Goal: Entertainment & Leisure: Consume media (video, audio)

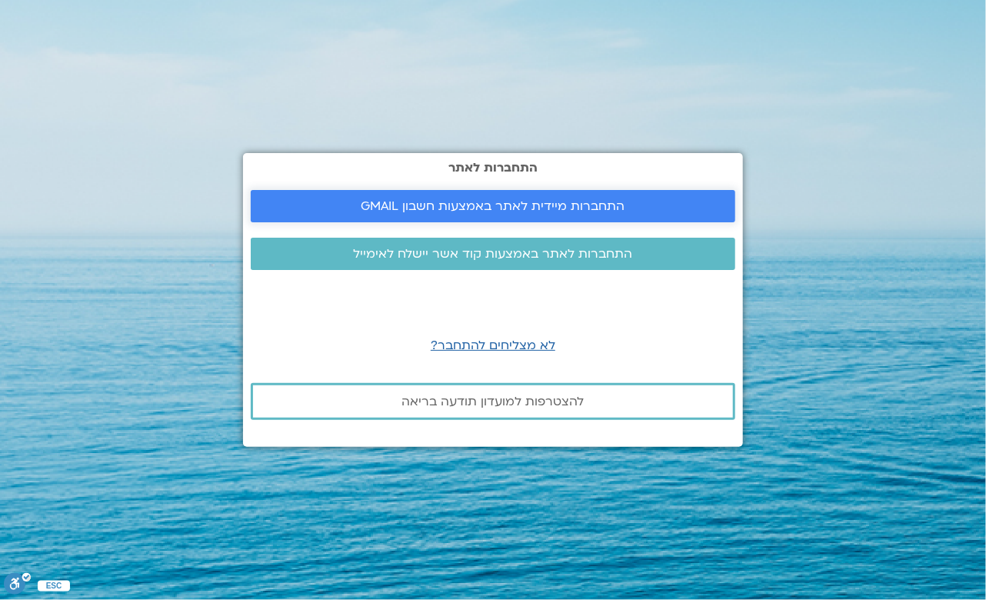
click at [519, 194] on link "התחברות מיידית לאתר באמצעות חשבון GMAIL" at bounding box center [493, 206] width 484 height 32
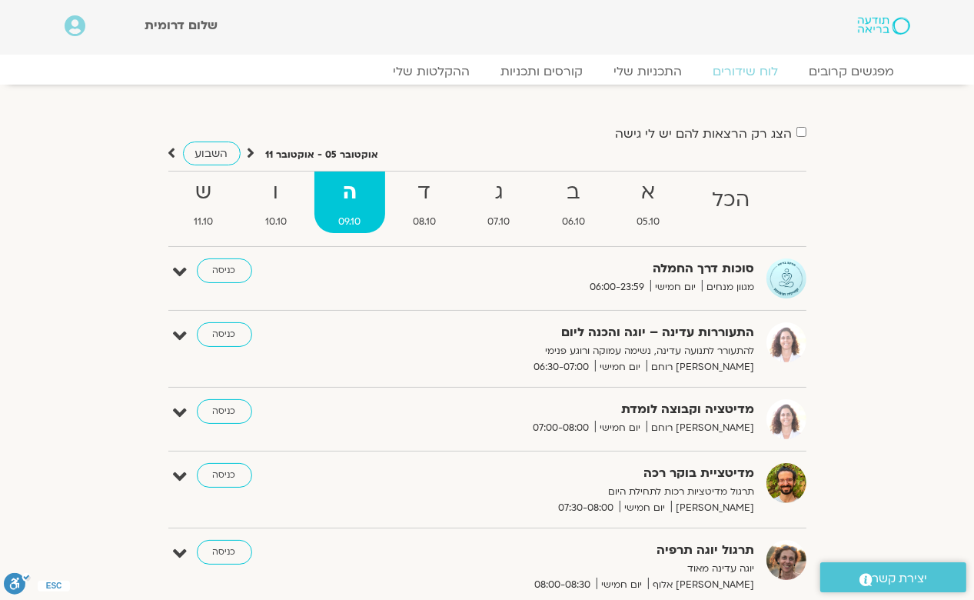
click at [707, 278] on strong "סוכות דרך החמלה" at bounding box center [566, 268] width 377 height 21
click at [183, 270] on icon at bounding box center [181, 272] width 14 height 22
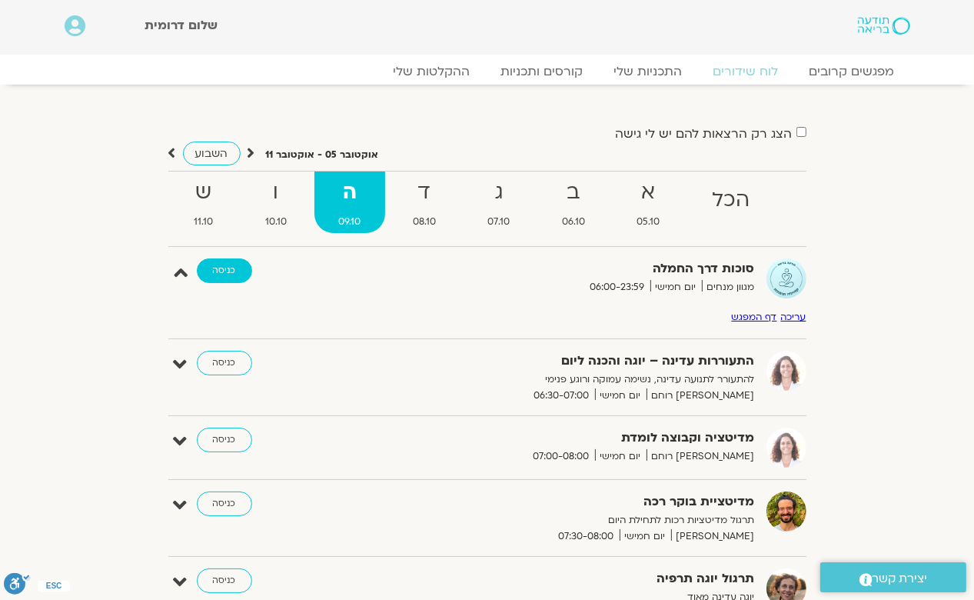
click at [234, 267] on link "כניסה" at bounding box center [224, 270] width 55 height 25
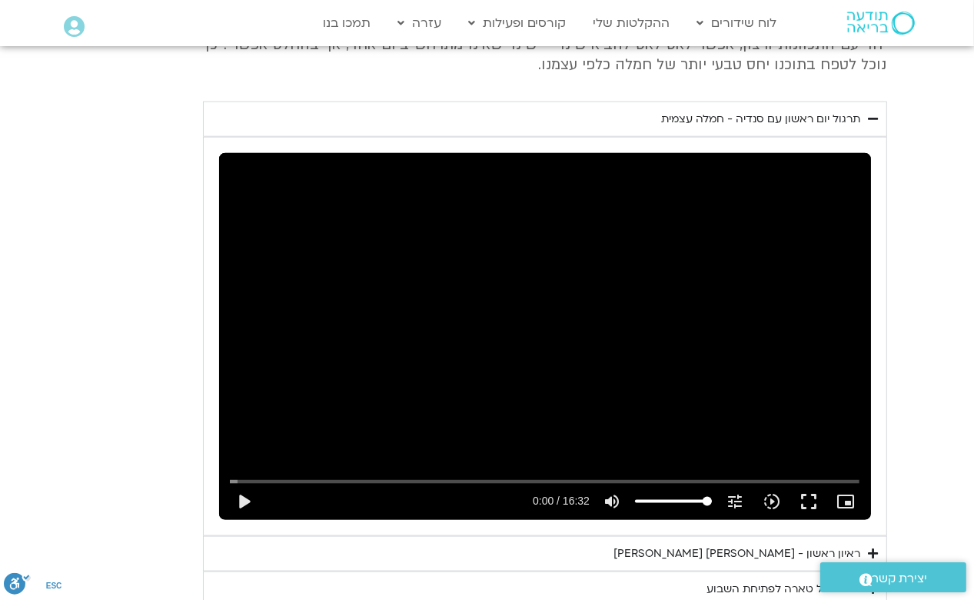
scroll to position [1614, 0]
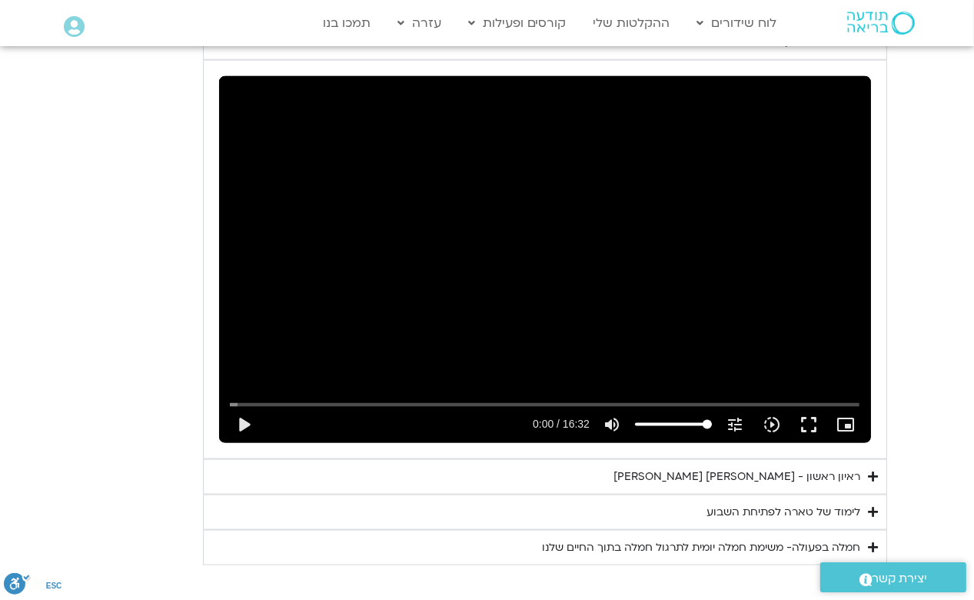
click at [870, 541] on icon "Accordion. Open links with Enter or Space, close with Escape, and navigate with…" at bounding box center [874, 547] width 10 height 12
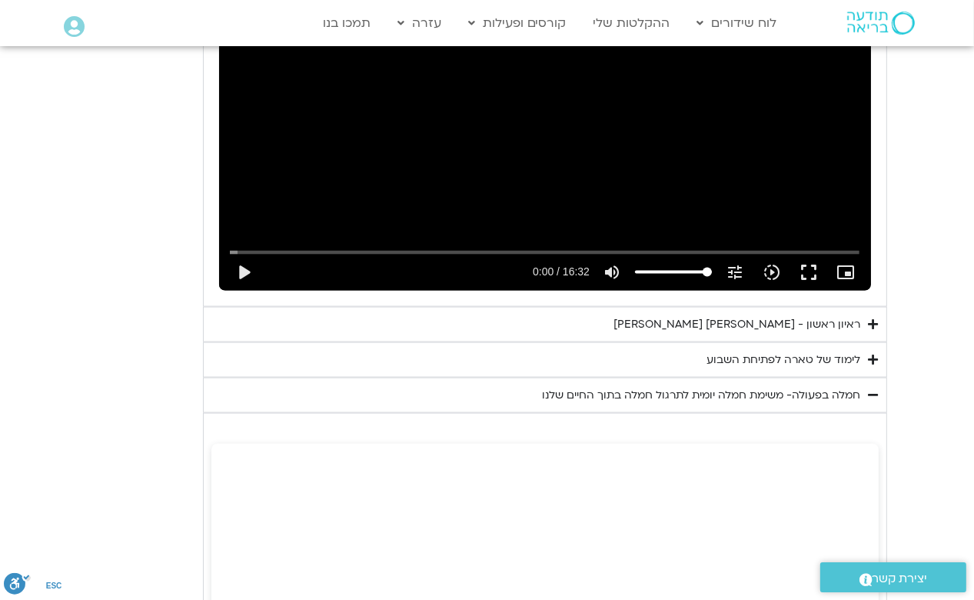
scroll to position [1768, 0]
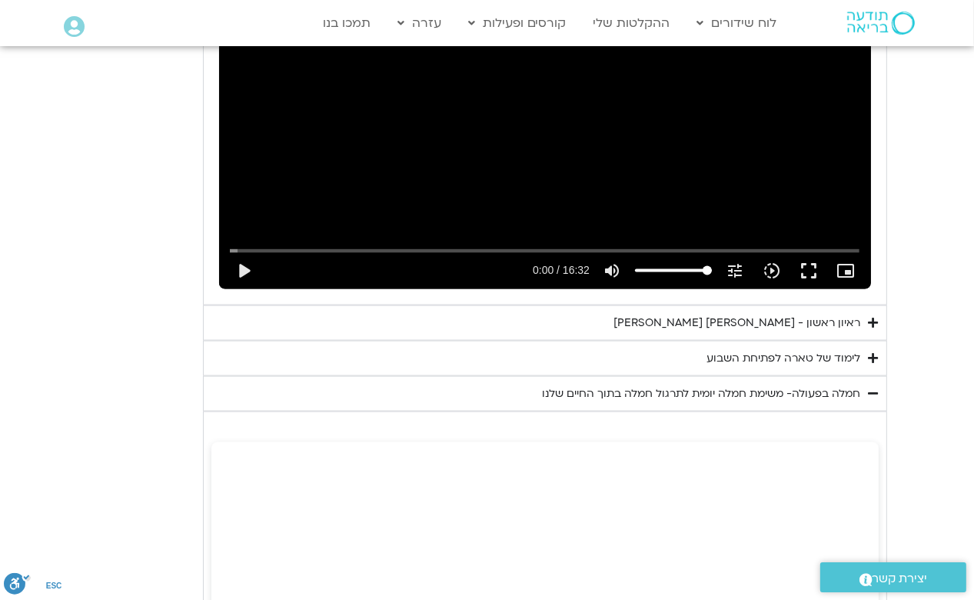
click at [849, 349] on div "לימוד של טארה לפתיחת השבוע" at bounding box center [784, 358] width 154 height 18
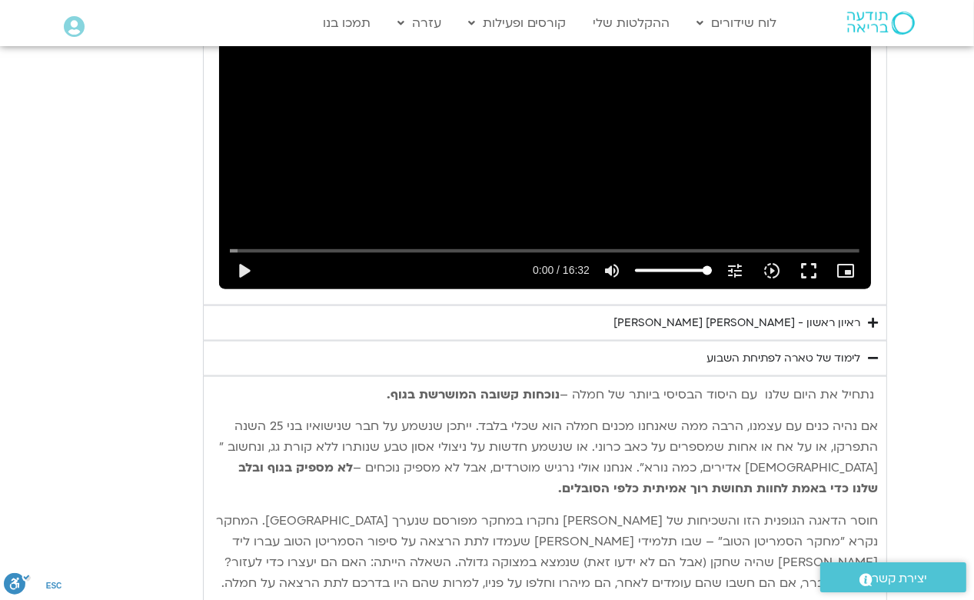
click at [843, 349] on div "לימוד של טארה לפתיחת השבוע" at bounding box center [784, 358] width 154 height 18
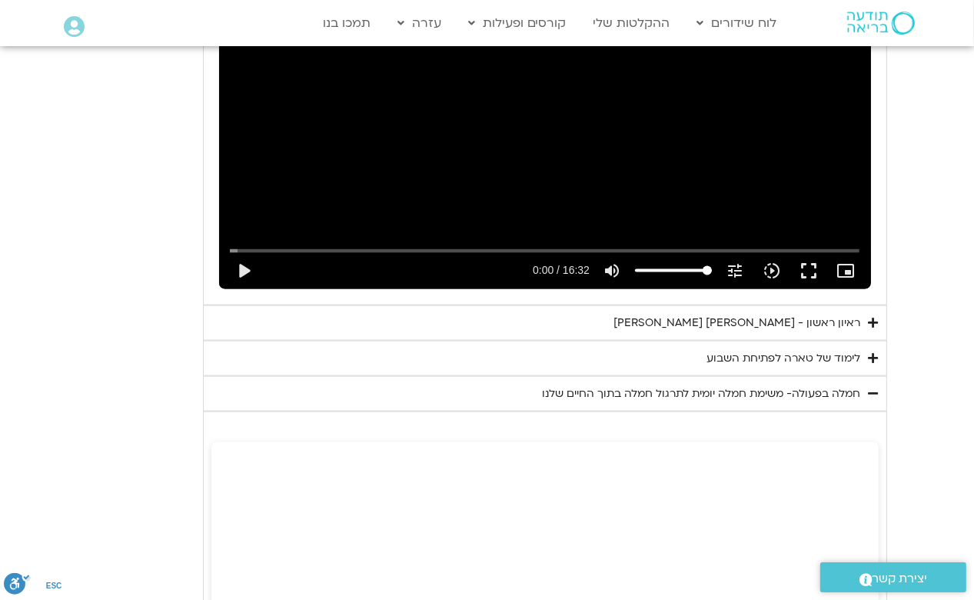
click at [826, 384] on div "חמלה בפעולה- משימת חמלה יומית לתרגול חמלה בתוך החיים שלנו" at bounding box center [702, 393] width 318 height 18
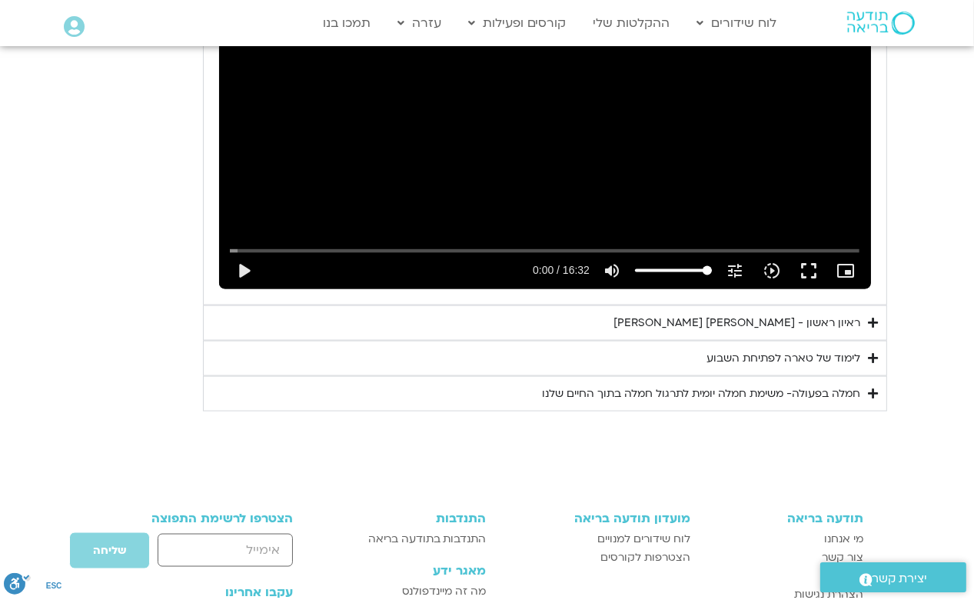
click at [816, 384] on div "חמלה בפעולה- משימת חמלה יומית לתרגול חמלה בתוך החיים שלנו" at bounding box center [702, 393] width 318 height 18
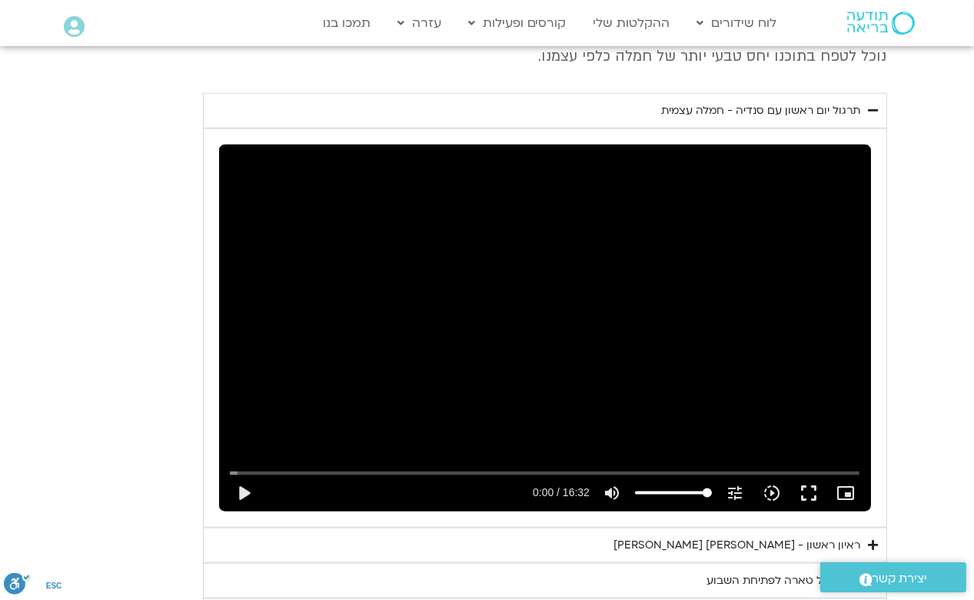
scroll to position [1538, 0]
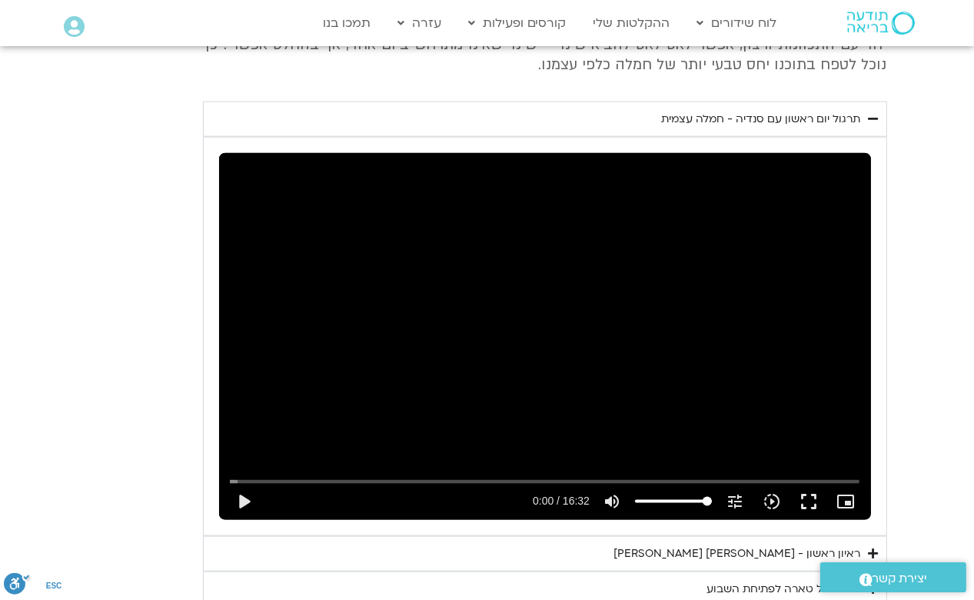
click at [643, 301] on div "Skip Ad 1:25 play_arrow 0:00 / 16:32 volume_up Mute tune Resolution Auto 240p s…" at bounding box center [545, 336] width 652 height 367
click at [806, 483] on button "fullscreen" at bounding box center [808, 501] width 37 height 37
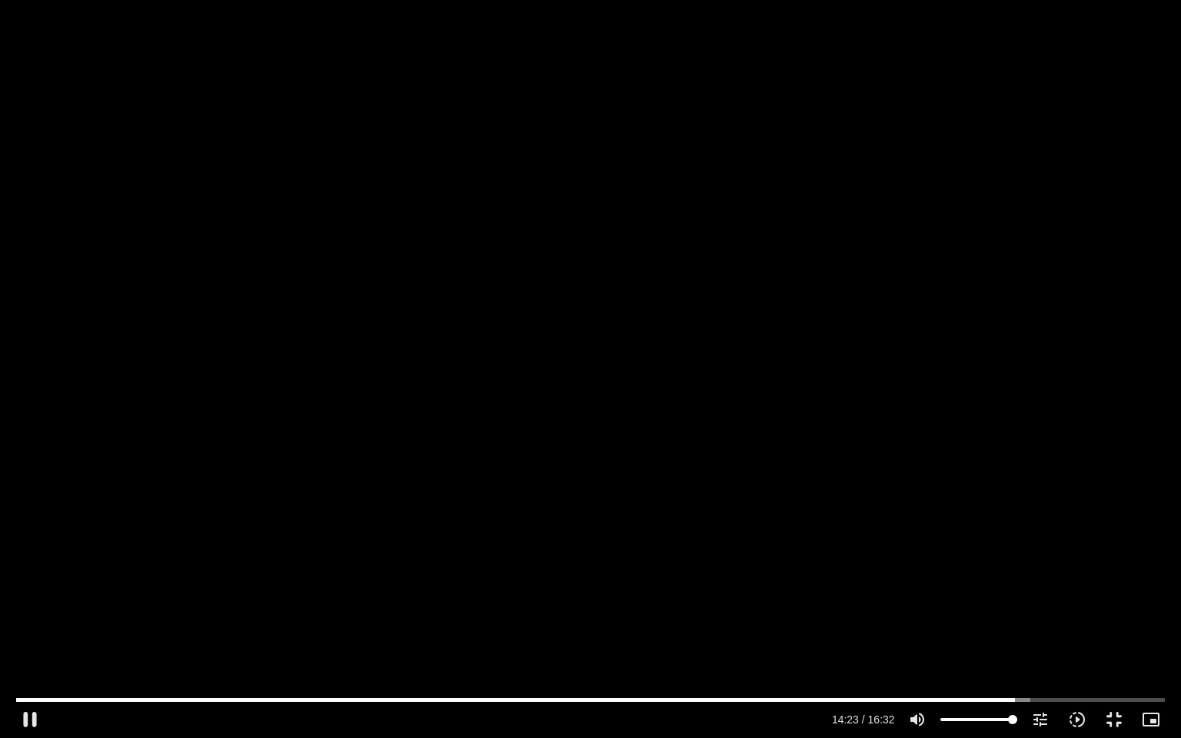
click at [0, 737] on div "Skip Ad 8:04 pause 14:23 / 16:32 volume_up Mute tune Resolution Auto 240p slow_…" at bounding box center [590, 369] width 1181 height 738
click at [372, 613] on div "Skip Ad 8:04 play_arrow 14:23 / 16:32 volume_up Mute tune Resolution Auto 240p …" at bounding box center [590, 369] width 1181 height 738
click at [487, 424] on div "Skip Ad 8:04 replay 16:32 / 16:32 volume_up Mute tune Resolution Auto 240p slow…" at bounding box center [590, 369] width 1181 height 738
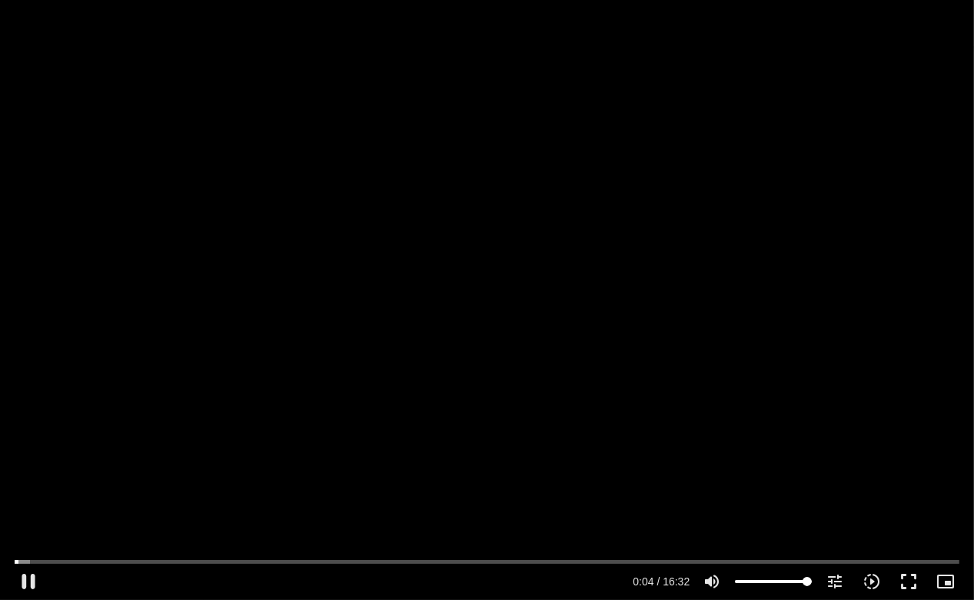
scroll to position [1691, 0]
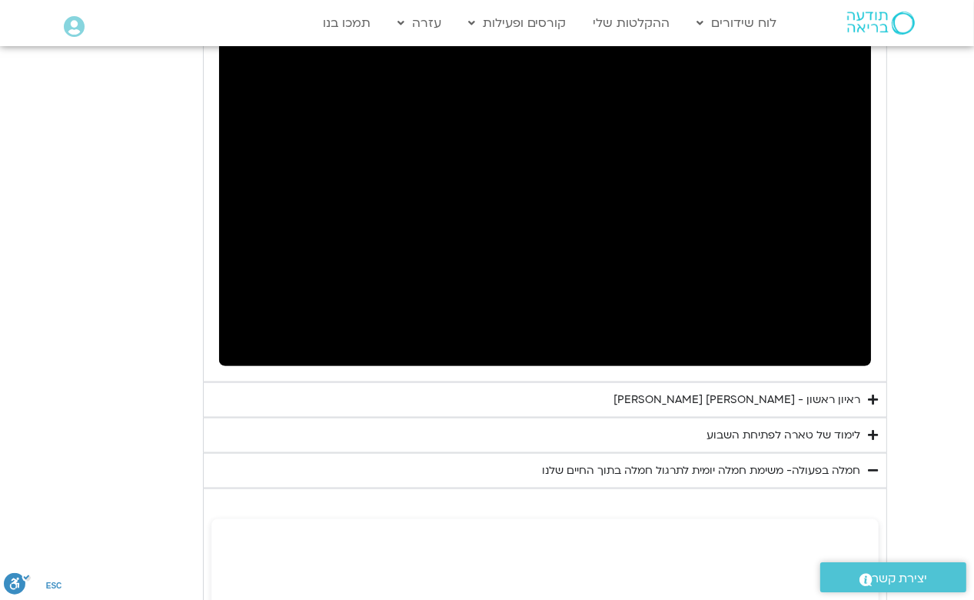
click at [757, 426] on div "לימוד של טארה לפתיחת השבוע" at bounding box center [784, 435] width 154 height 18
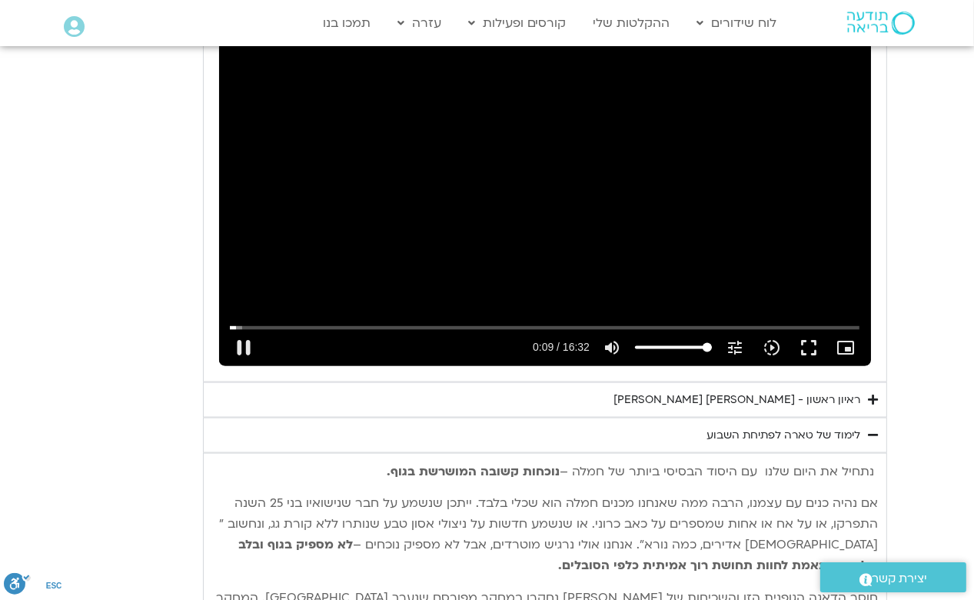
click at [567, 211] on div "Skip Ad 11:09 pause 0:09 / 16:32 volume_up Mute tune Resolution Auto 240p slow_…" at bounding box center [545, 182] width 652 height 367
type input "9.406328"
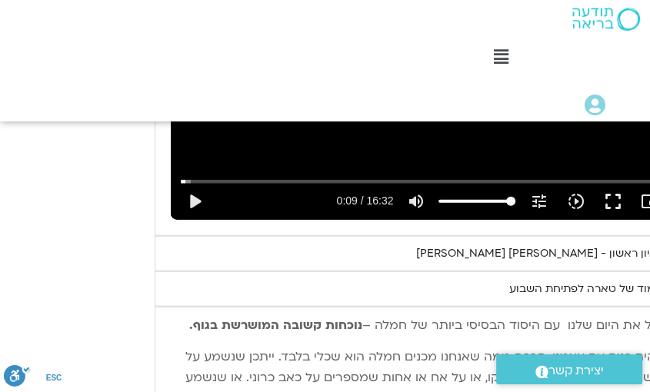
scroll to position [1922, -27]
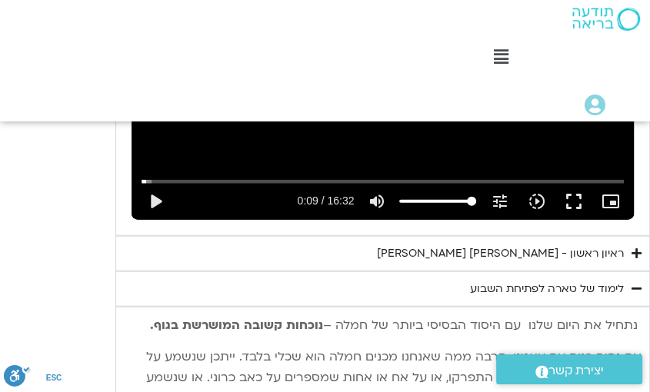
drag, startPoint x: 521, startPoint y: 243, endPoint x: 662, endPoint y: 233, distance: 141.0
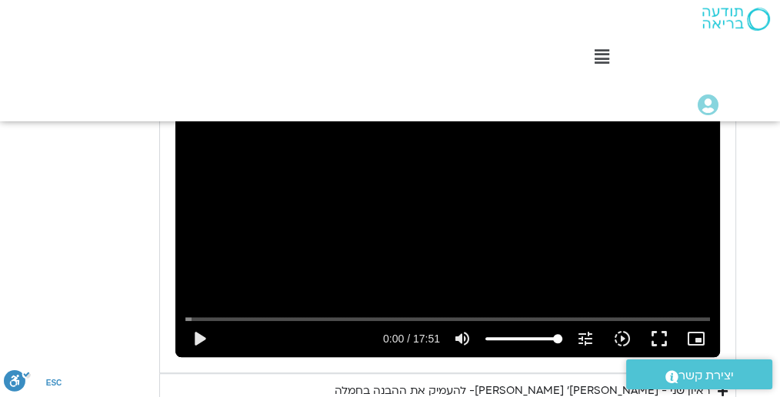
scroll to position [1025, 0]
